Goal: Navigation & Orientation: Find specific page/section

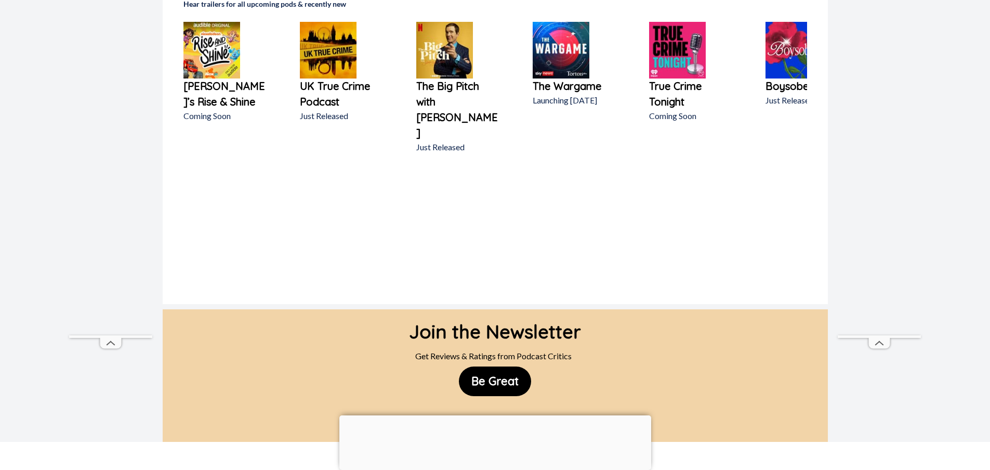
scroll to position [801, 0]
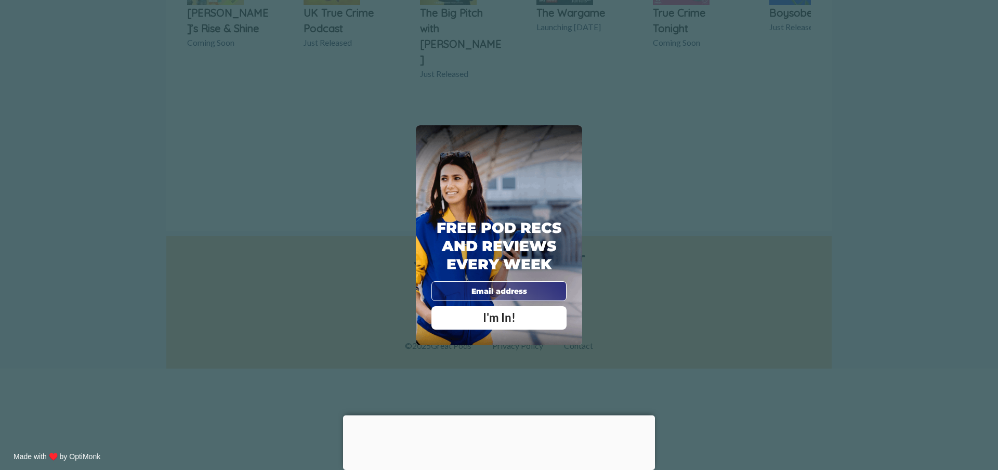
click at [670, 209] on div "X Free Pod Recs and Reviews every week I'm In! X Thanks Poddy People! See you T…" at bounding box center [499, 235] width 998 height 470
click at [571, 139] on span "X" at bounding box center [571, 136] width 7 height 10
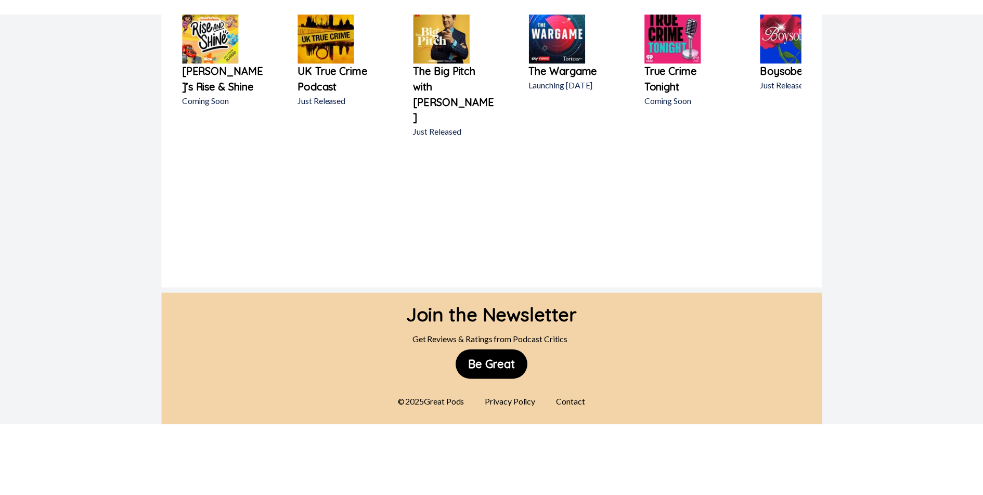
scroll to position [708, 0]
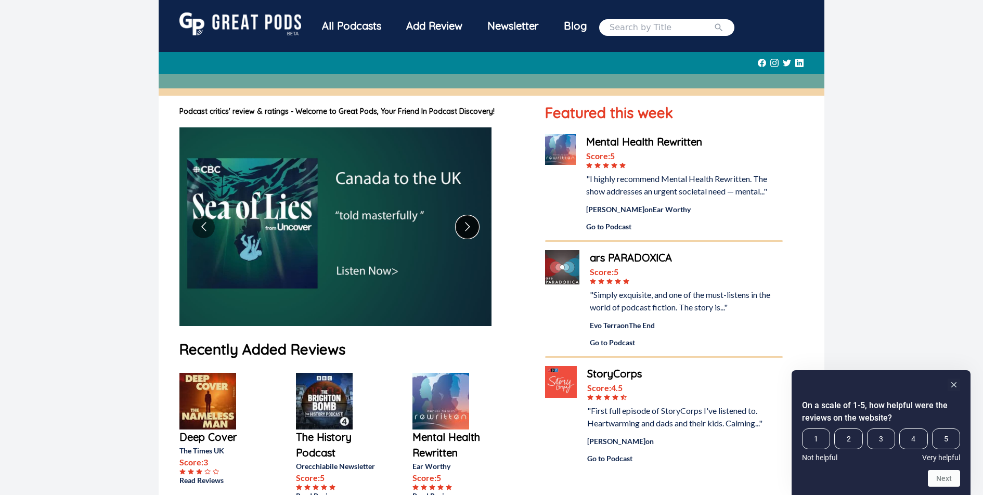
click at [466, 222] on button "Go to next slide" at bounding box center [467, 227] width 22 height 22
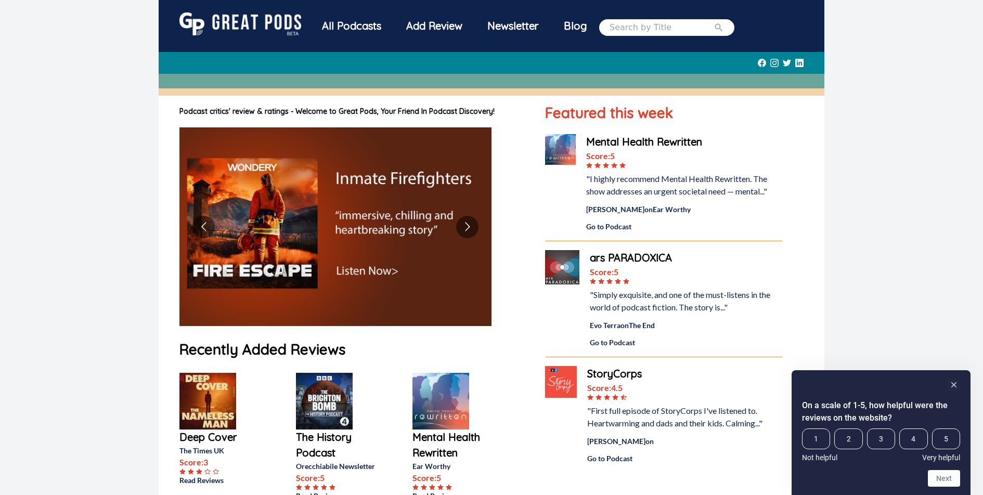
click at [427, 25] on div "Add Review" at bounding box center [434, 25] width 81 height 27
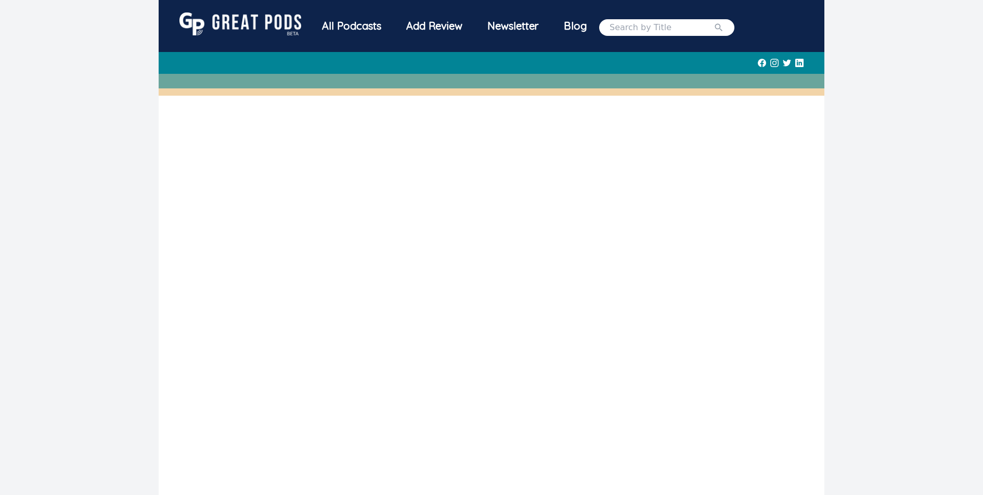
click at [348, 27] on div "All Podcasts" at bounding box center [351, 25] width 84 height 27
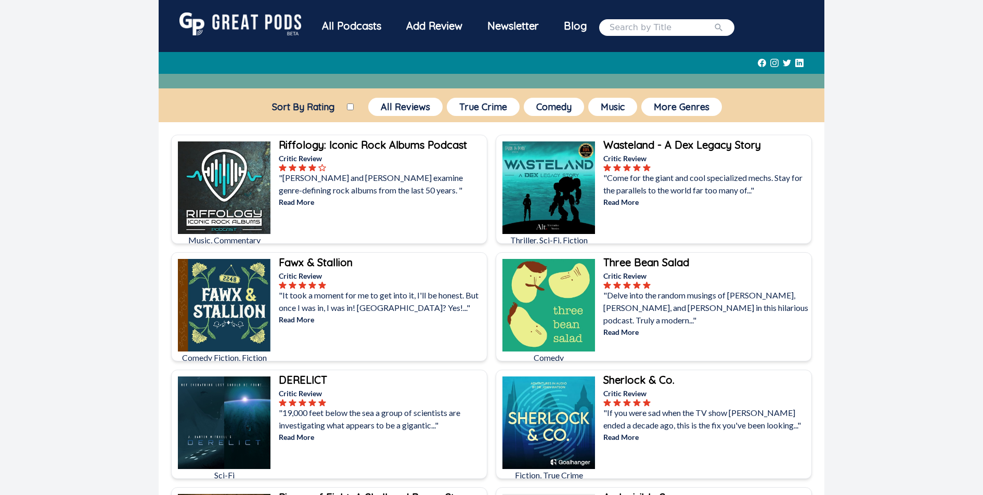
click at [575, 24] on div "Blog" at bounding box center [575, 25] width 48 height 27
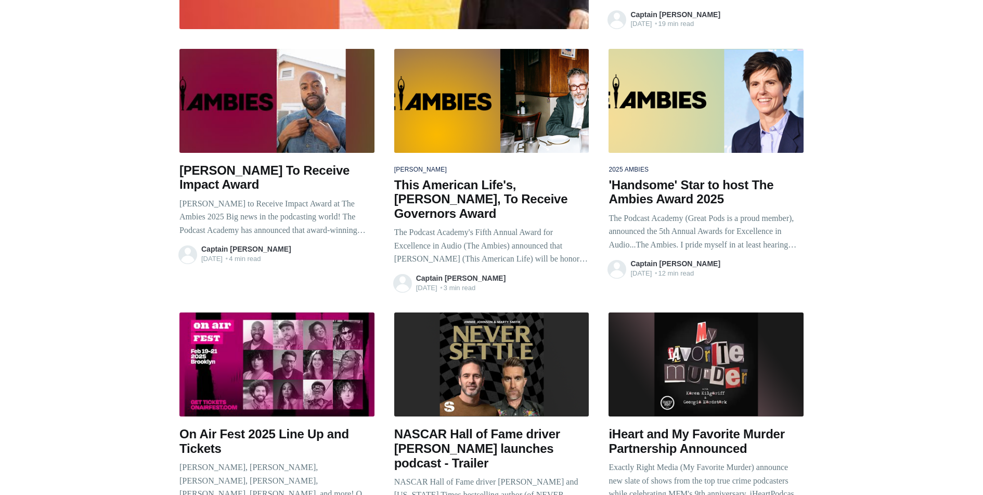
scroll to position [535, 0]
